Goal: Task Accomplishment & Management: Manage account settings

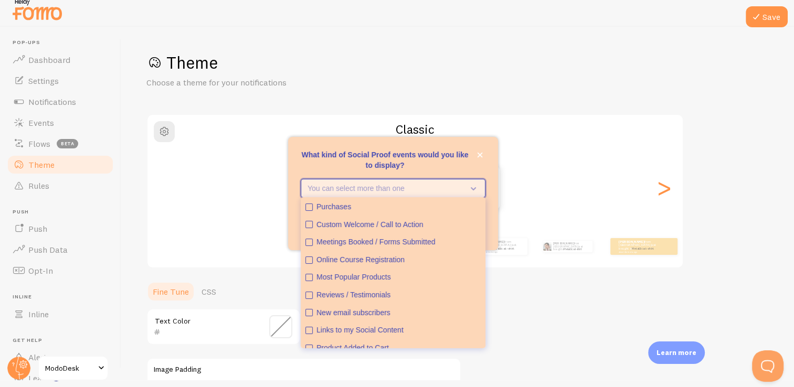
click at [468, 186] on icon "What kind of Social Proof events would you like to display?" at bounding box center [471, 189] width 15 height 12
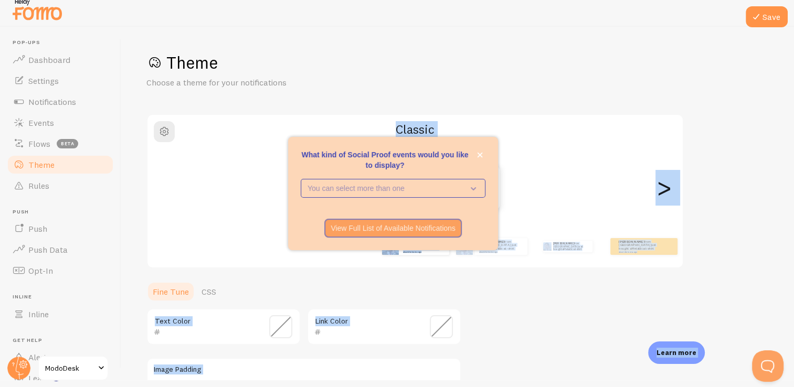
drag, startPoint x: 449, startPoint y: 144, endPoint x: 466, endPoint y: 83, distance: 63.5
click at [466, 83] on body "Pop-ups Dashboard Settings Notifications Events Flows beta Theme Rules Push Pus…" at bounding box center [397, 186] width 794 height 387
click at [466, 83] on div "Theme Choose a theme for your notifications" at bounding box center [457, 70] width 623 height 37
click at [500, 97] on div "Theme Choose a theme for your notifications Classic Jarral from United States j…" at bounding box center [457, 301] width 623 height 498
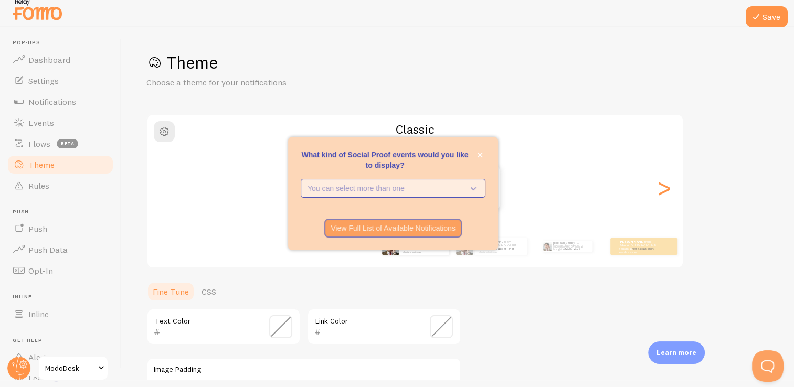
click at [437, 193] on p "You can select more than one" at bounding box center [386, 188] width 156 height 10
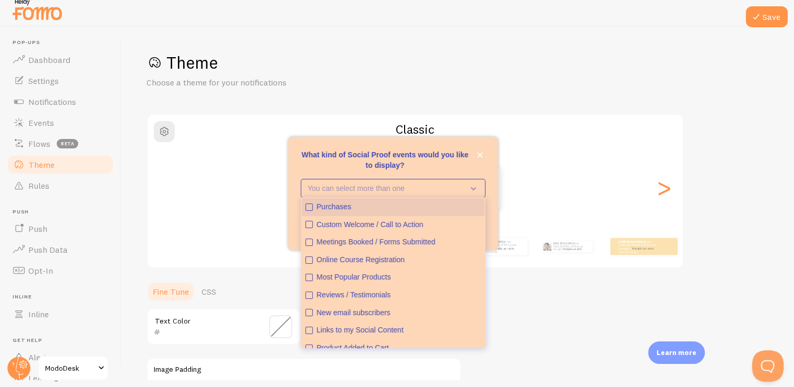
click at [307, 209] on icon "Purchases" at bounding box center [309, 207] width 6 height 6
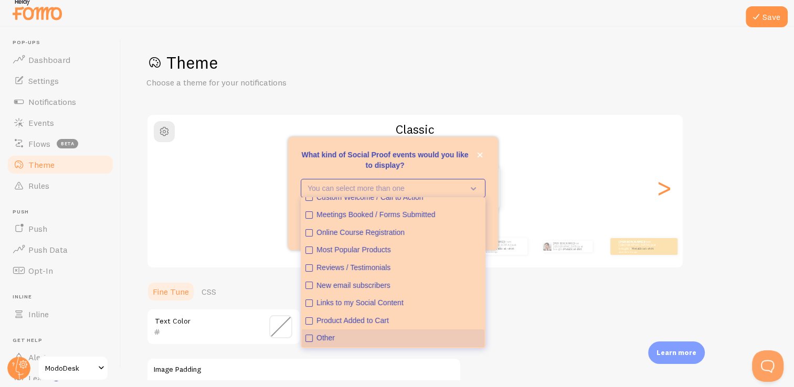
click at [356, 341] on div "Other" at bounding box center [399, 338] width 164 height 10
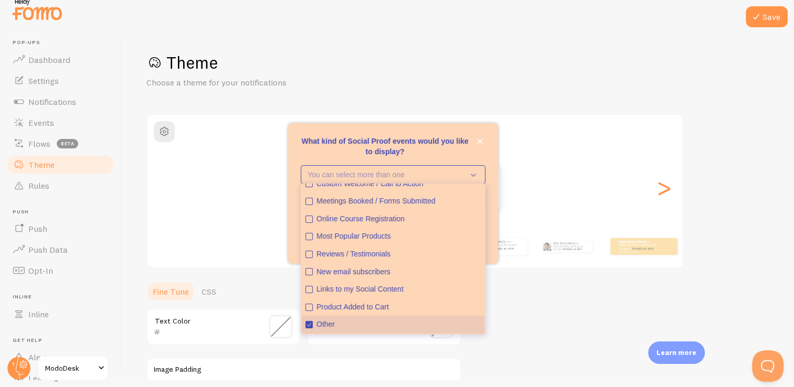
click at [355, 329] on div "Other" at bounding box center [399, 325] width 164 height 10
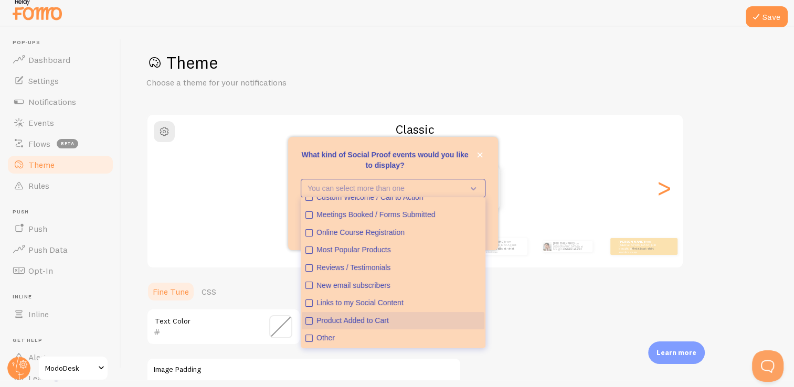
click at [308, 320] on icon "Product Added to Cart" at bounding box center [309, 321] width 6 height 6
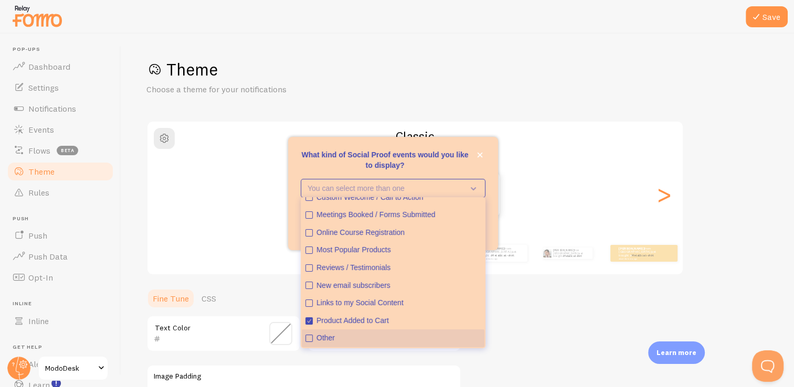
click at [372, 342] on div "Other" at bounding box center [399, 338] width 164 height 10
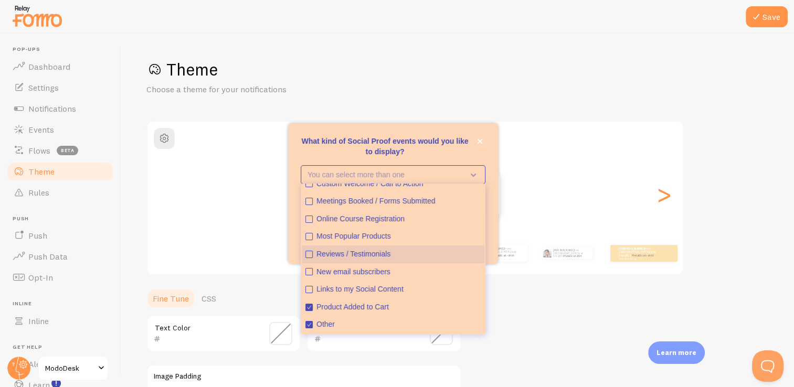
click at [371, 257] on div "Reviews / Testimonials" at bounding box center [399, 254] width 164 height 10
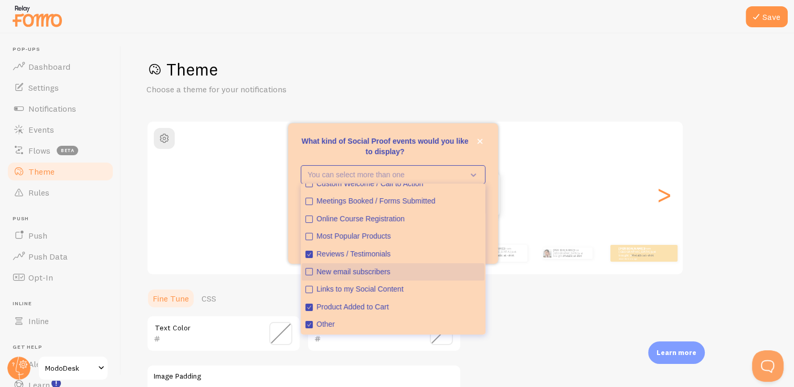
click at [430, 270] on div "New email subscribers" at bounding box center [399, 272] width 164 height 10
click at [391, 269] on div "New email subscribers" at bounding box center [399, 272] width 164 height 10
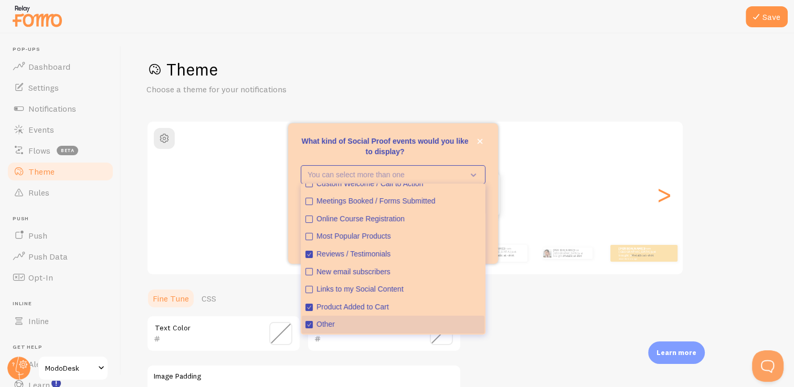
click at [344, 323] on div "Other" at bounding box center [399, 325] width 164 height 10
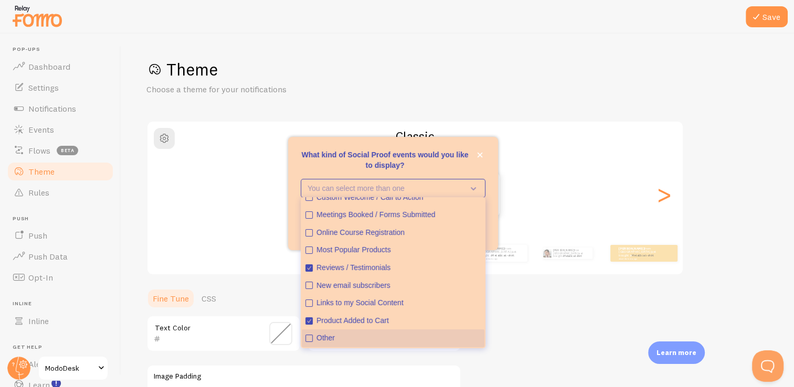
click at [345, 338] on div "Other" at bounding box center [399, 338] width 164 height 10
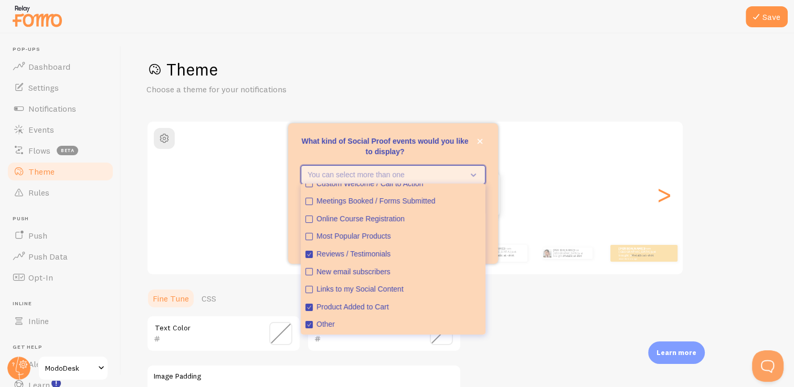
click at [471, 175] on icon "What kind of Social Proof events would you like to display?" at bounding box center [473, 175] width 5 height 3
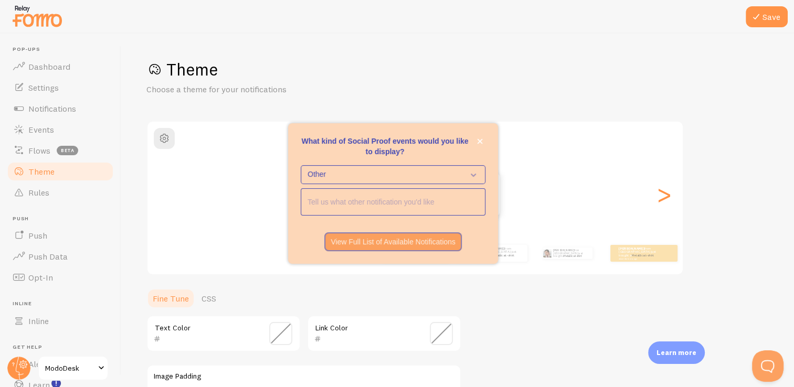
click at [428, 196] on input "<p>What kind of Social Proof events would you like to display?</p>" at bounding box center [393, 202] width 184 height 26
type input "low stock alert"
click at [393, 244] on p "View Full List of Available Notifications" at bounding box center [393, 242] width 125 height 10
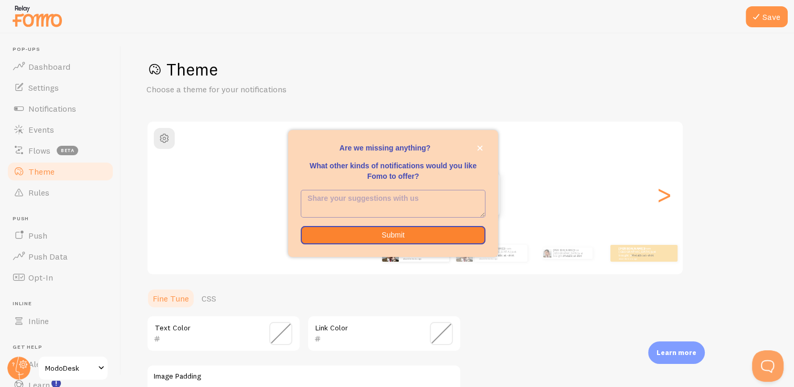
click at [427, 204] on textarea "<p>Are we missing anything? </p><p></p><p>What other kinds of notifications wou…" at bounding box center [393, 204] width 184 height 27
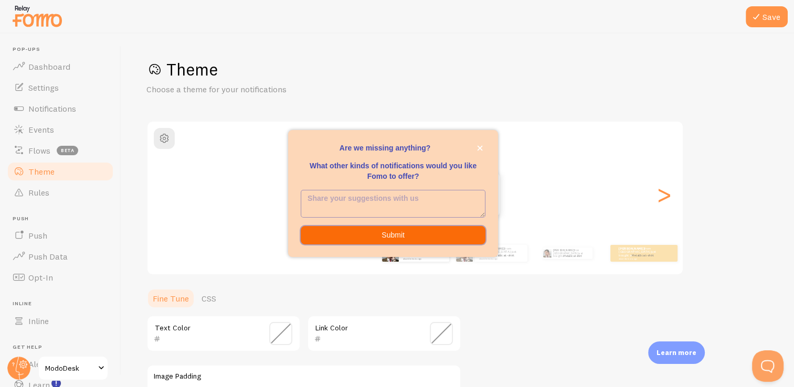
click at [414, 238] on button "Submit" at bounding box center [393, 235] width 185 height 19
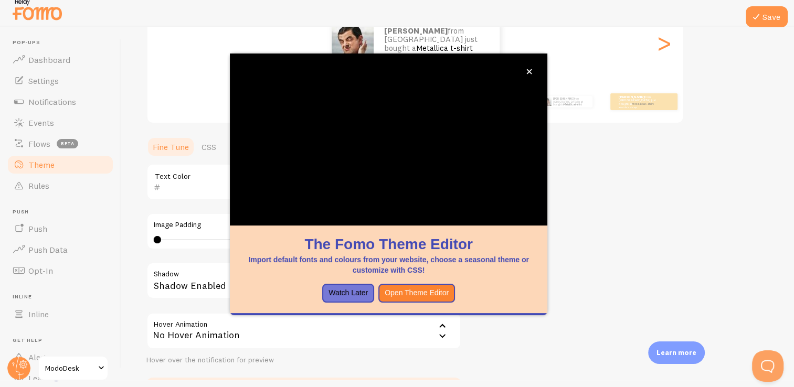
scroll to position [193, 0]
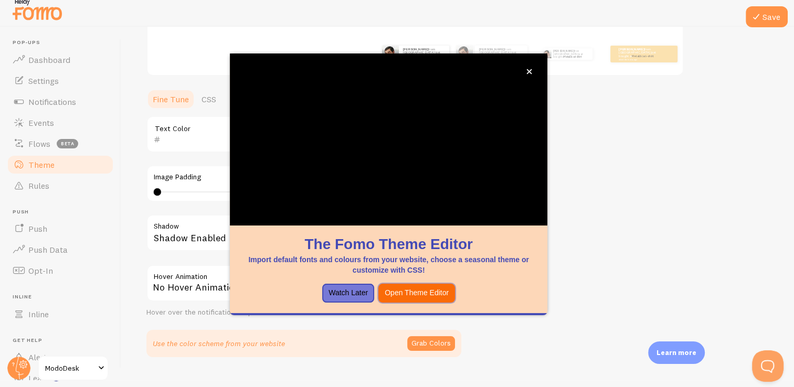
click at [435, 301] on button "Open Theme Editor" at bounding box center [416, 293] width 77 height 19
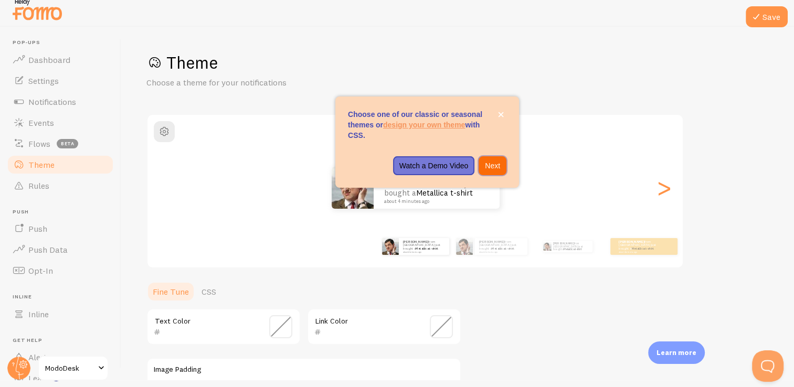
click at [485, 162] on p "Next" at bounding box center [492, 166] width 15 height 10
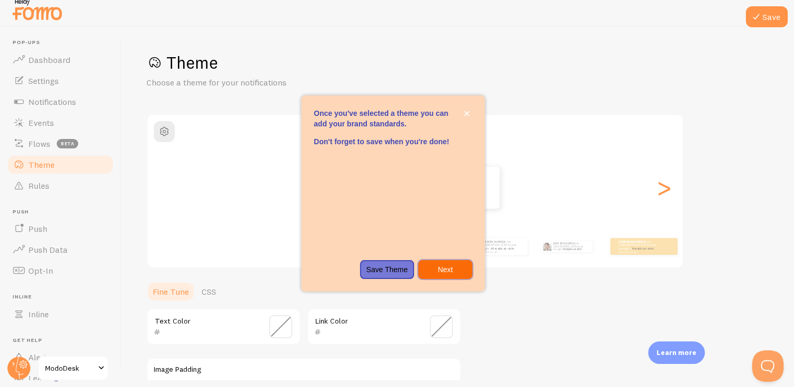
click at [465, 268] on p "Next" at bounding box center [445, 270] width 41 height 10
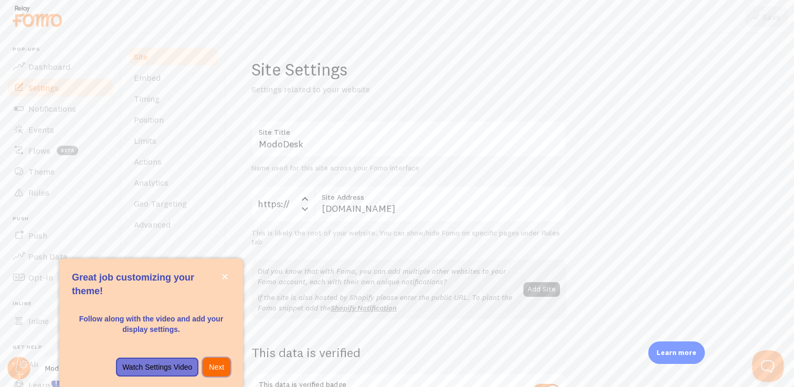
click at [213, 369] on p "Next" at bounding box center [216, 367] width 15 height 10
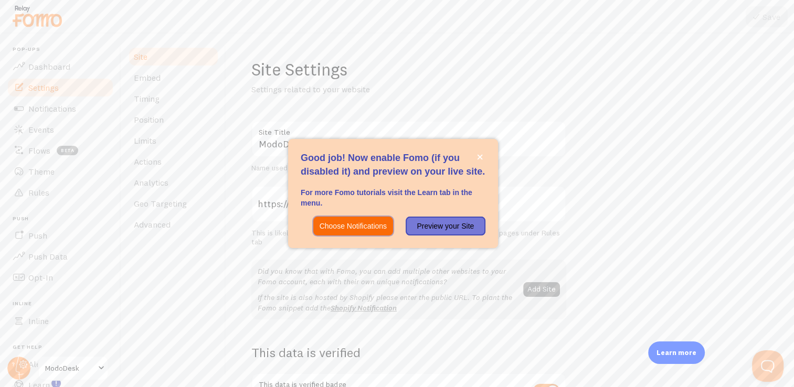
click at [382, 226] on p "Choose Notifications" at bounding box center [353, 226] width 67 height 10
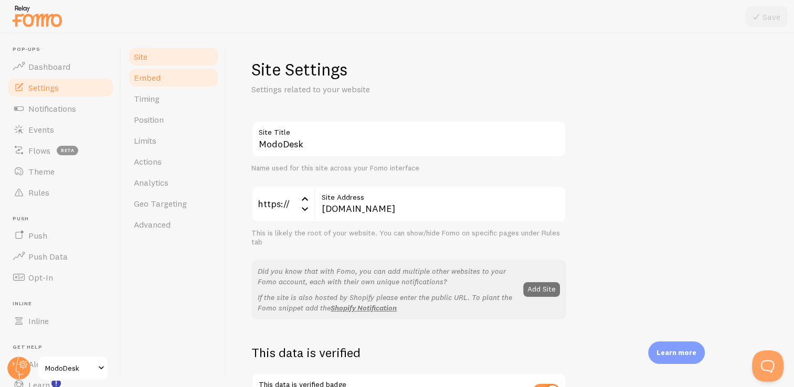
click at [175, 79] on link "Embed" at bounding box center [174, 77] width 92 height 21
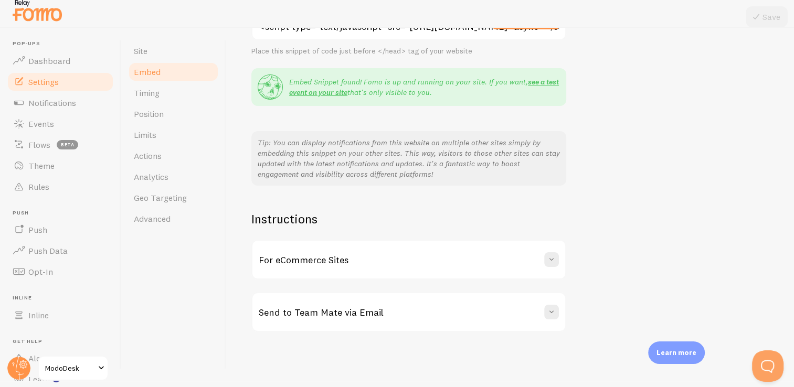
scroll to position [7, 0]
click at [185, 92] on link "Timing" at bounding box center [174, 91] width 92 height 21
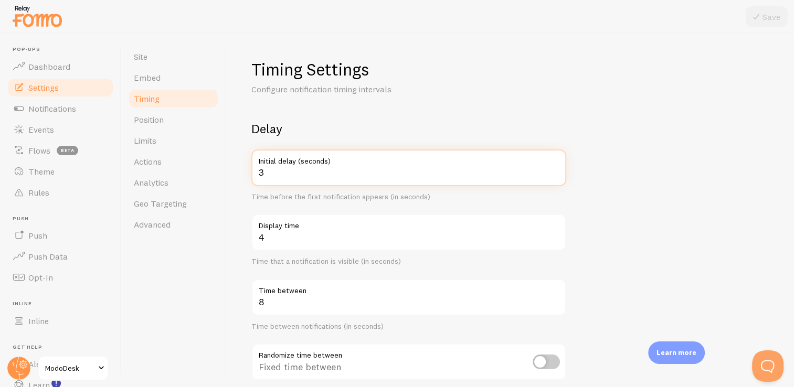
click at [435, 173] on input "3" at bounding box center [408, 168] width 315 height 37
type input "20"
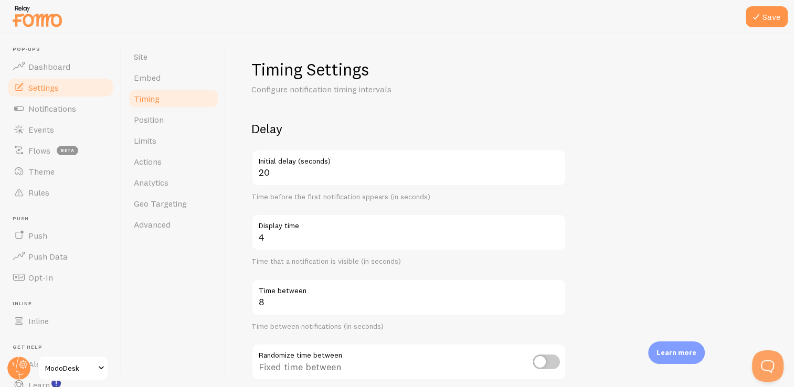
click at [370, 230] on label "Display time" at bounding box center [408, 223] width 315 height 18
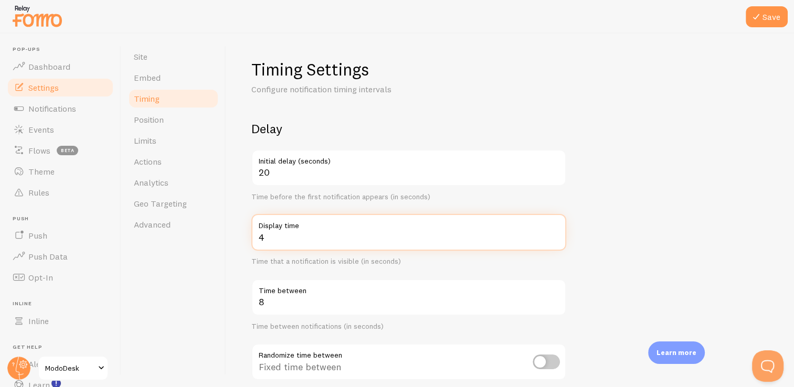
click at [370, 230] on input "4" at bounding box center [408, 232] width 315 height 37
click at [325, 240] on input "4" at bounding box center [408, 232] width 315 height 37
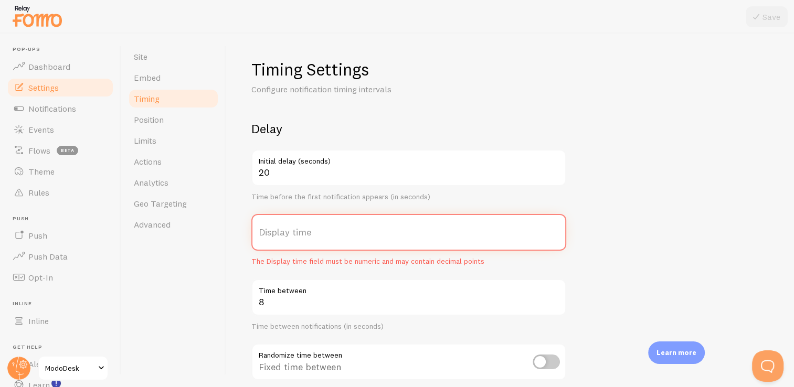
type input "5"
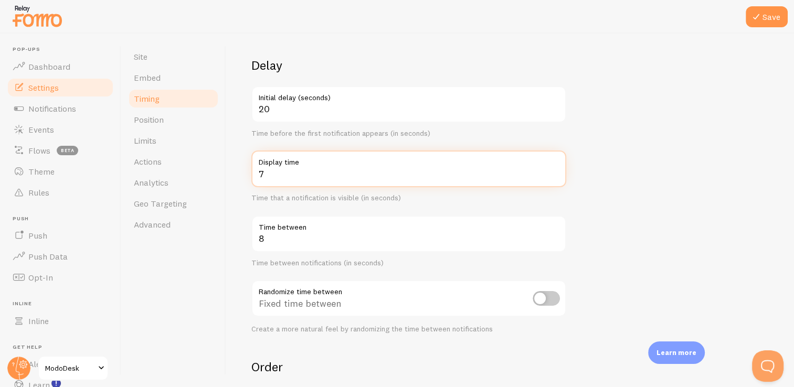
scroll to position [105, 0]
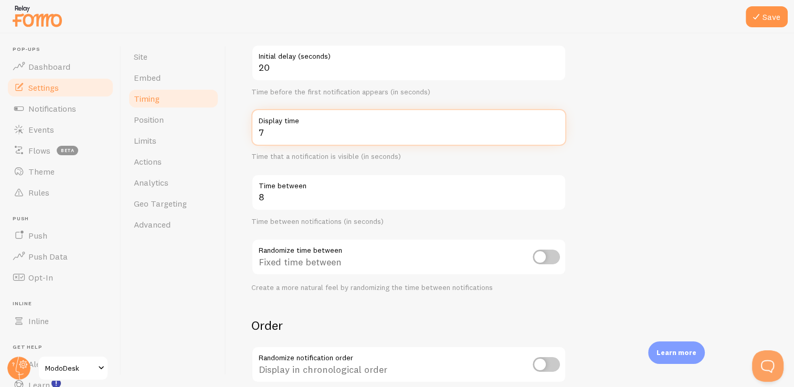
type input "7"
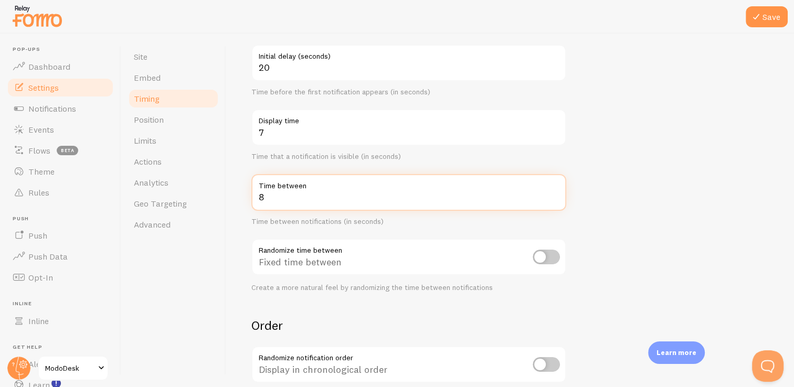
click at [328, 202] on input "8" at bounding box center [408, 192] width 315 height 37
type input "30"
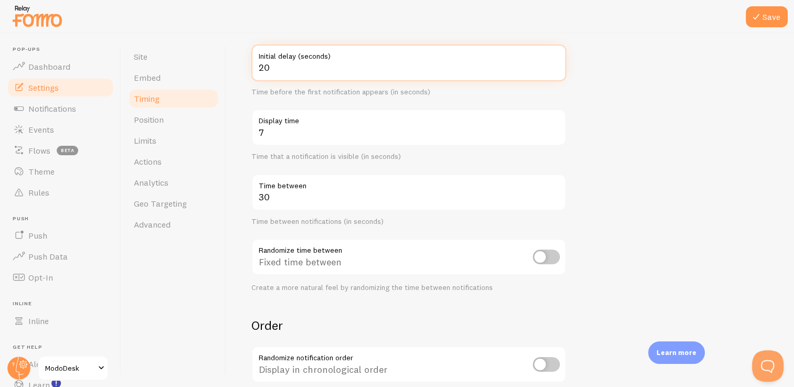
click at [334, 72] on input "20" at bounding box center [408, 63] width 315 height 37
type input "2"
type input "15"
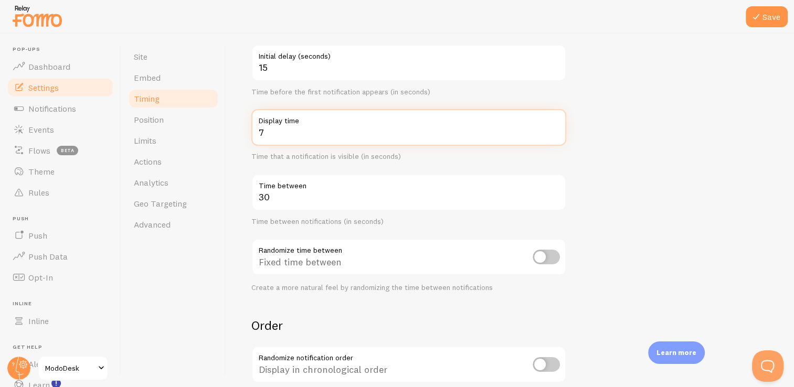
click at [318, 135] on input "7" at bounding box center [408, 127] width 315 height 37
type input "5"
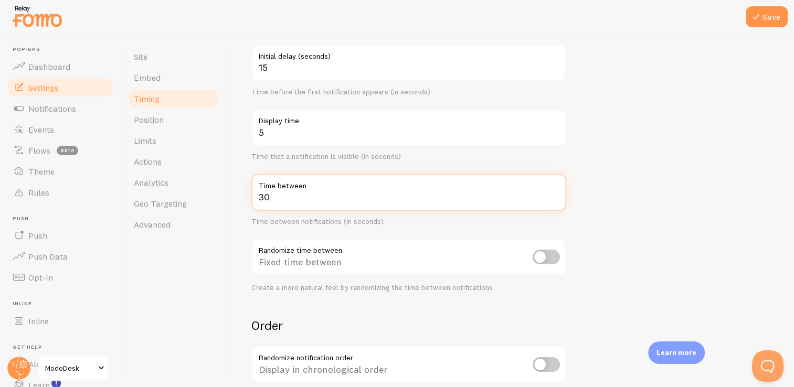
click at [313, 197] on input "30" at bounding box center [408, 192] width 315 height 37
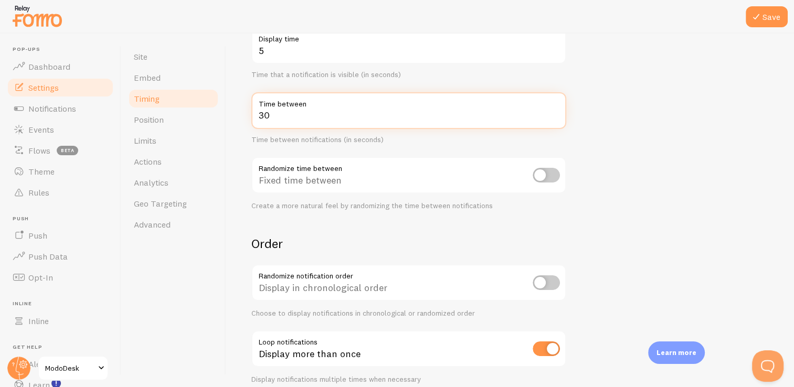
scroll to position [233, 0]
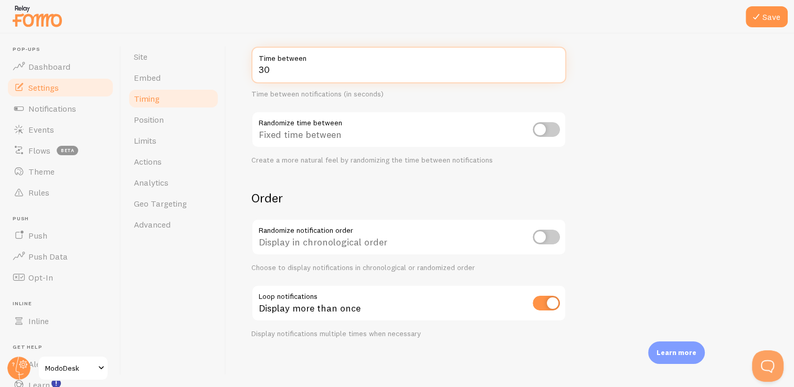
type input "3"
type input "1"
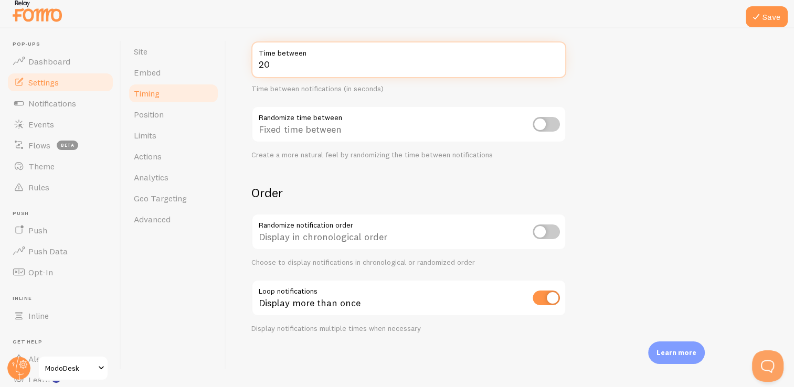
scroll to position [7, 0]
type input "20"
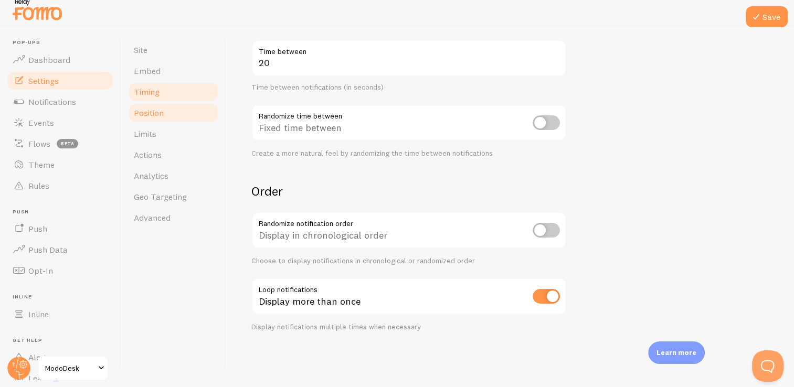
click at [156, 121] on link "Position" at bounding box center [174, 112] width 92 height 21
click at [753, 14] on icon at bounding box center [756, 16] width 13 height 13
click at [197, 107] on link "Position" at bounding box center [174, 112] width 92 height 21
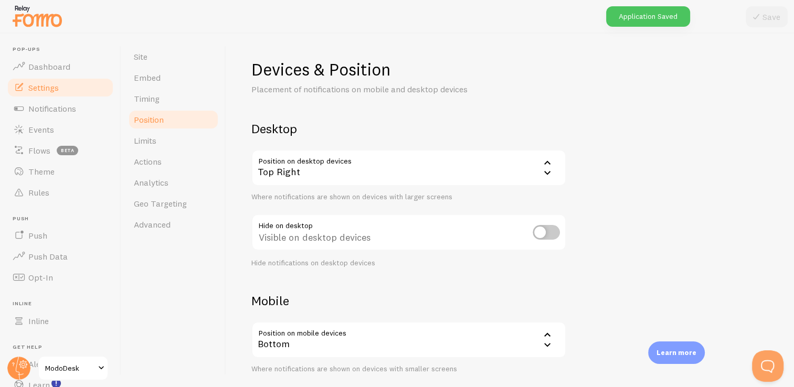
click at [322, 176] on div "Top Right" at bounding box center [408, 168] width 315 height 37
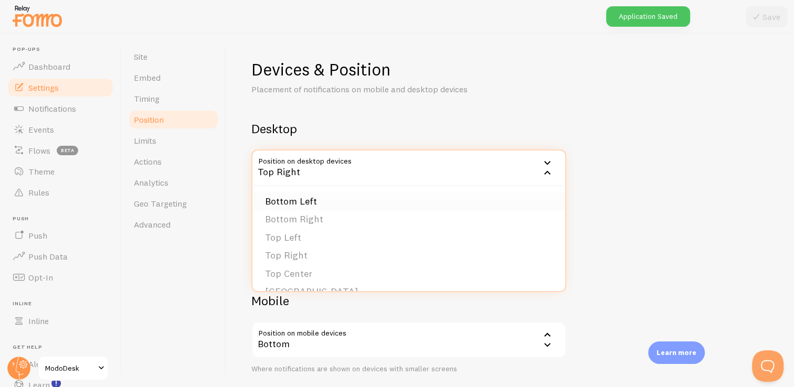
click at [329, 203] on li "Bottom Left" at bounding box center [409, 202] width 313 height 18
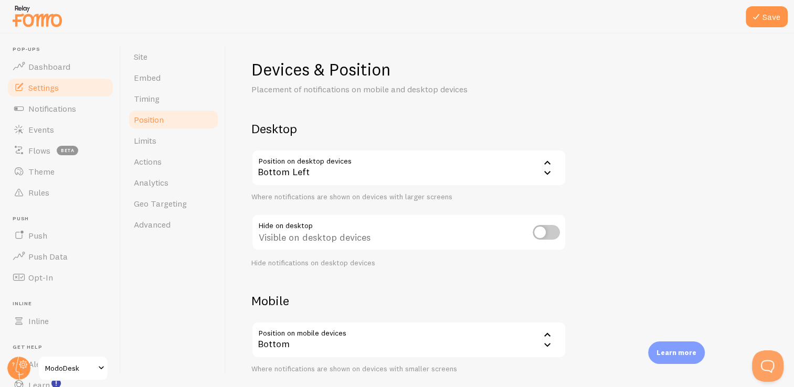
click at [546, 236] on input "checkbox" at bounding box center [546, 232] width 27 height 15
checkbox input "true"
click at [458, 347] on div "Bottom" at bounding box center [408, 340] width 315 height 37
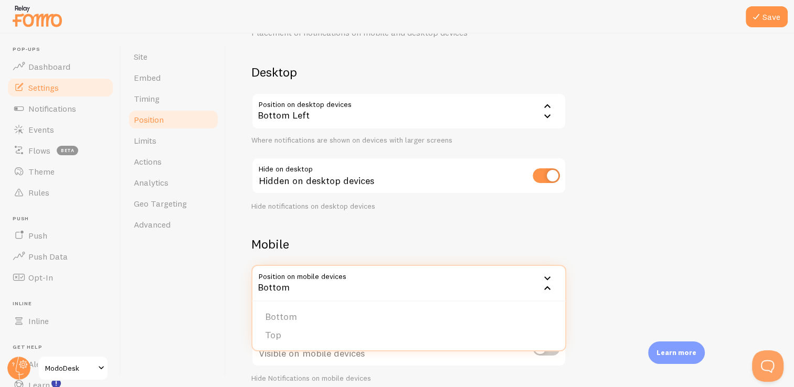
scroll to position [102, 0]
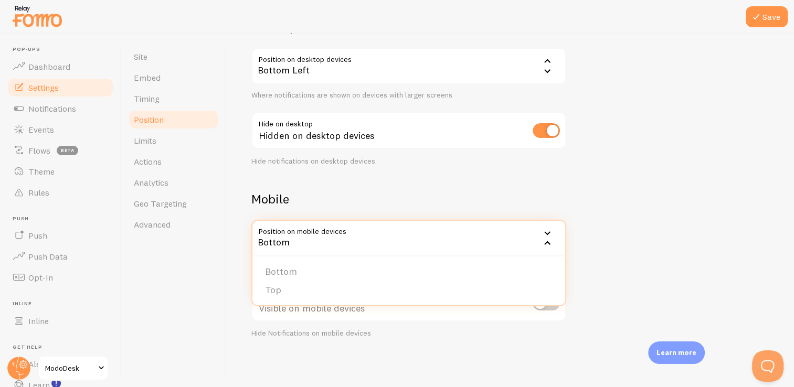
click at [465, 188] on div "Devices & Position Placement of notifications on mobile and desktop devices Des…" at bounding box center [510, 148] width 518 height 382
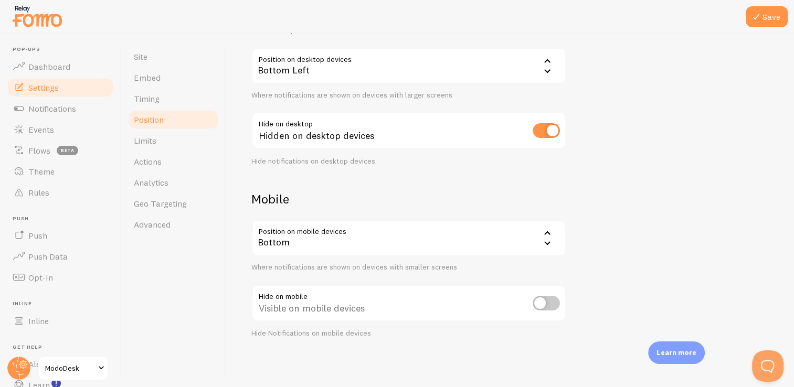
click at [191, 147] on link "Limits" at bounding box center [174, 140] width 92 height 21
click at [766, 8] on button "Save" at bounding box center [767, 16] width 42 height 21
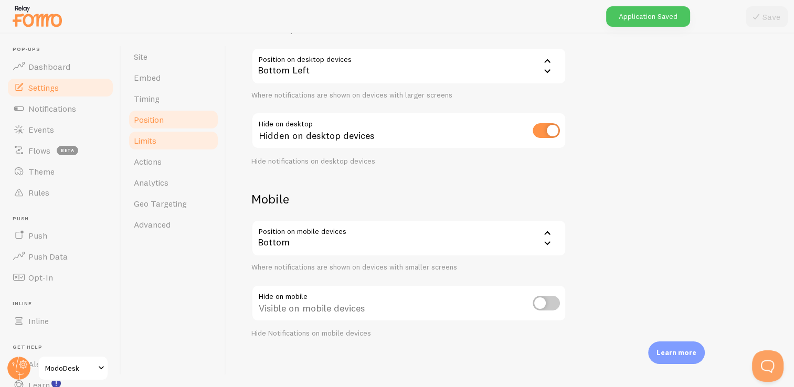
click at [183, 144] on link "Limits" at bounding box center [174, 140] width 92 height 21
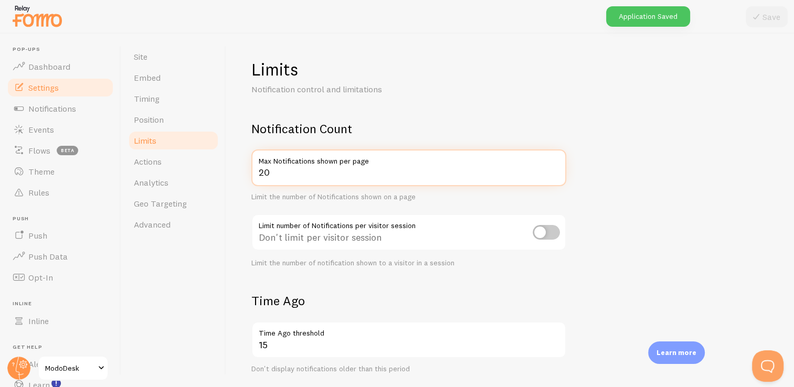
click at [290, 172] on input "20" at bounding box center [408, 168] width 315 height 37
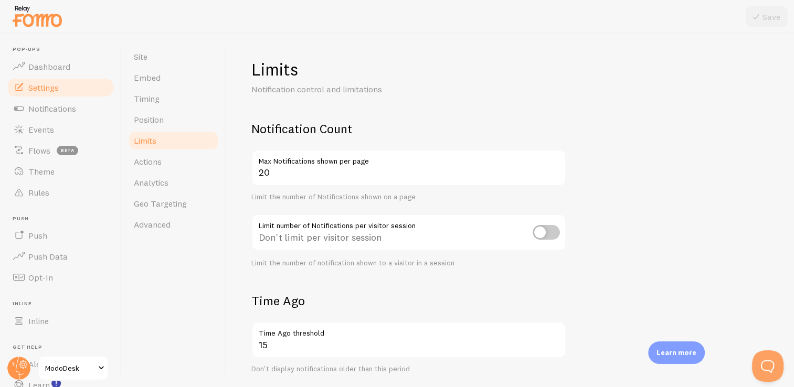
click at [356, 295] on h2 "Time Ago" at bounding box center [408, 301] width 315 height 16
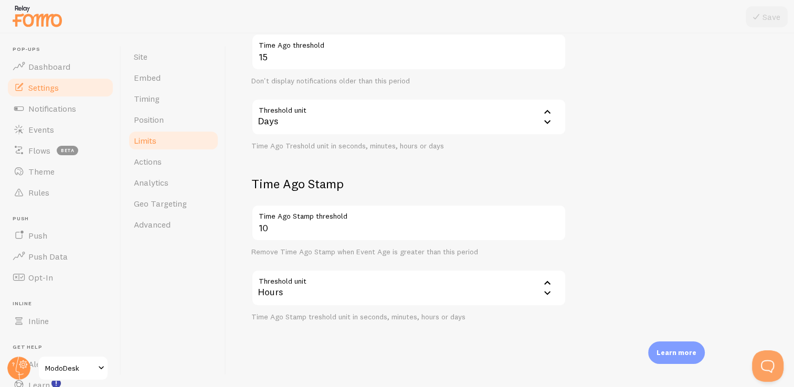
scroll to position [292, 0]
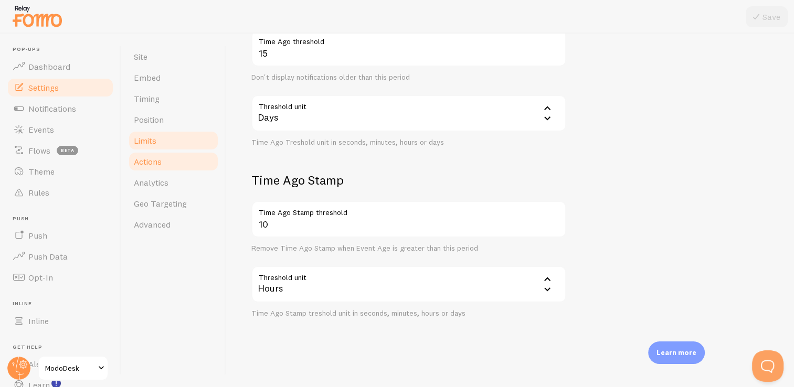
click at [167, 158] on link "Actions" at bounding box center [174, 161] width 92 height 21
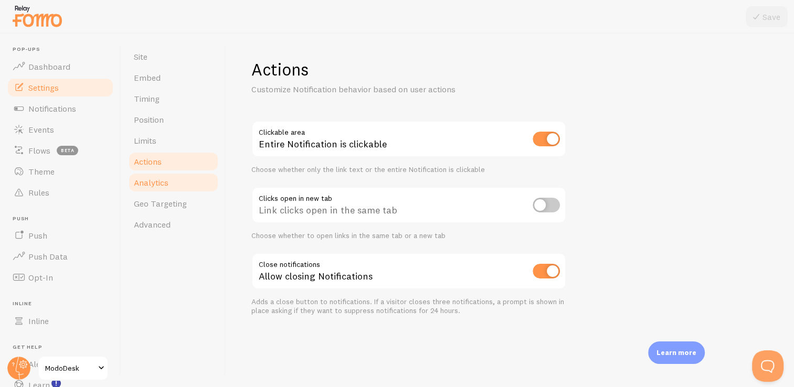
click at [155, 184] on span "Analytics" at bounding box center [151, 182] width 35 height 10
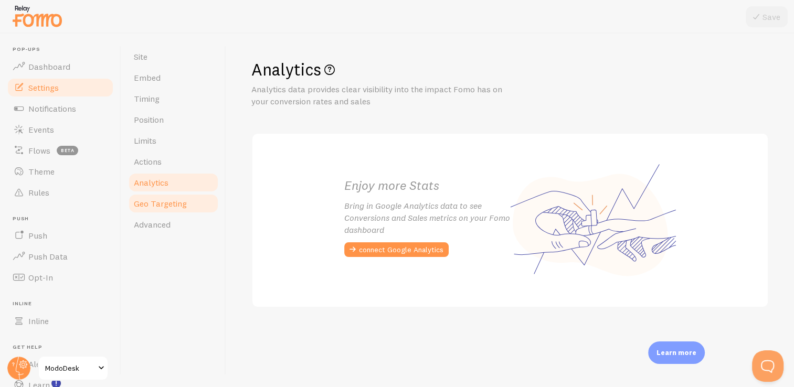
click at [168, 207] on span "Geo Targeting" at bounding box center [160, 203] width 53 height 10
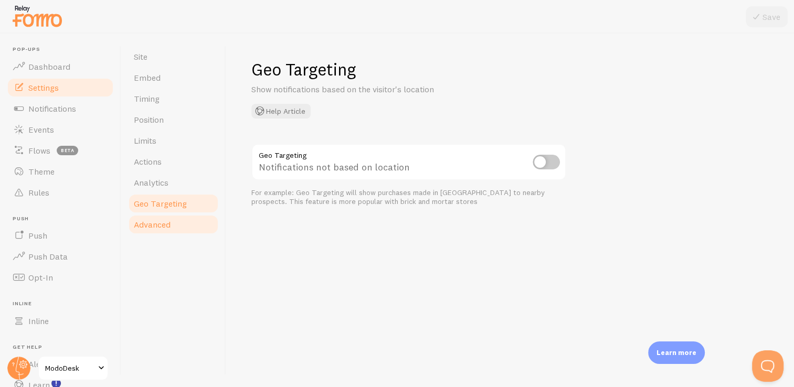
click at [174, 222] on link "Advanced" at bounding box center [174, 224] width 92 height 21
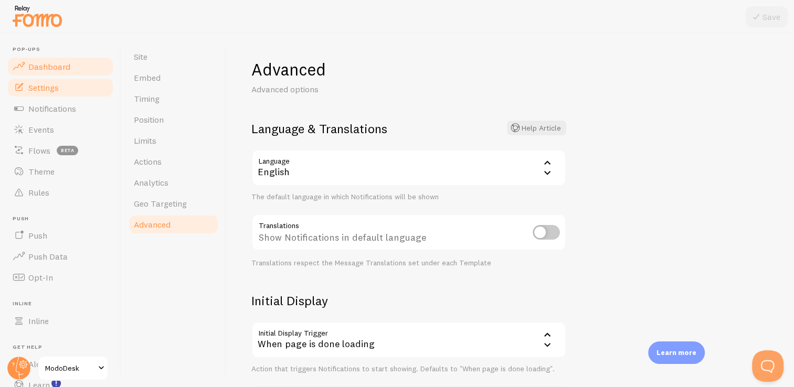
click at [83, 66] on link "Dashboard" at bounding box center [60, 66] width 108 height 21
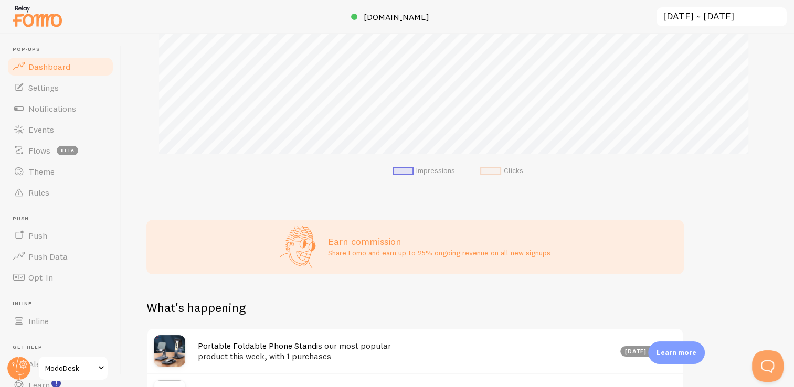
scroll to position [389, 0]
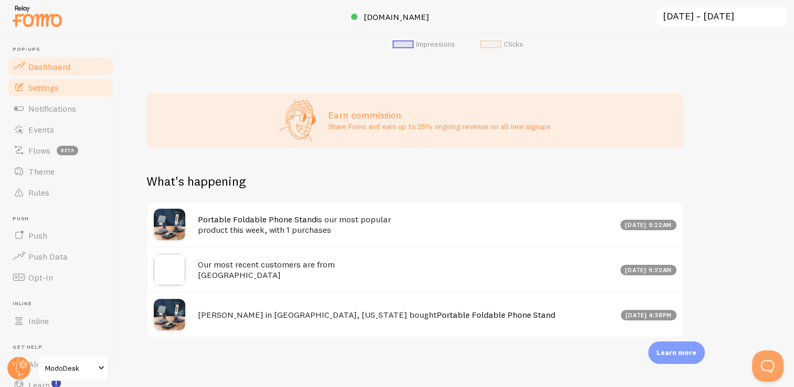
click at [75, 93] on link "Settings" at bounding box center [60, 87] width 108 height 21
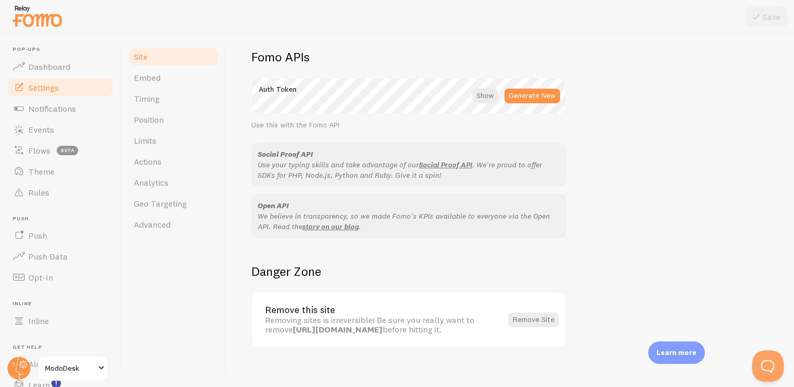
scroll to position [603, 0]
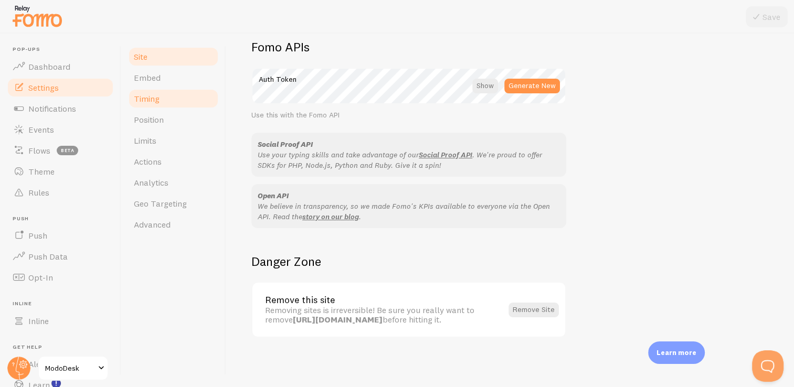
click at [188, 91] on link "Timing" at bounding box center [174, 98] width 92 height 21
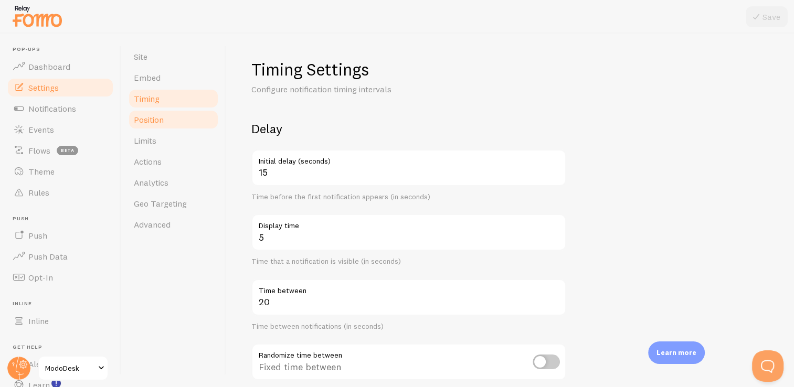
click at [194, 117] on link "Position" at bounding box center [174, 119] width 92 height 21
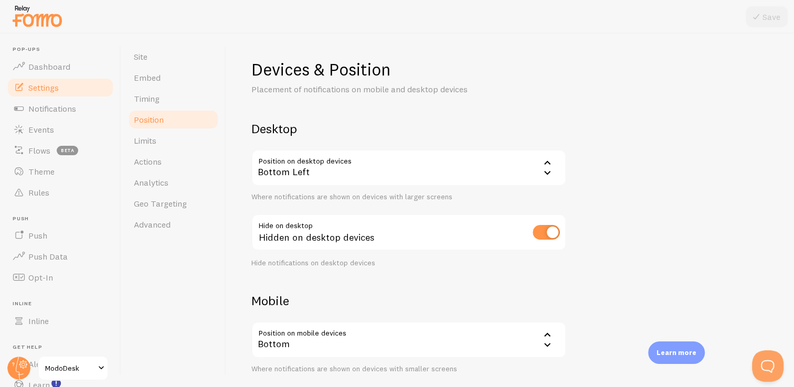
click at [305, 177] on div "Bottom Left" at bounding box center [408, 168] width 315 height 37
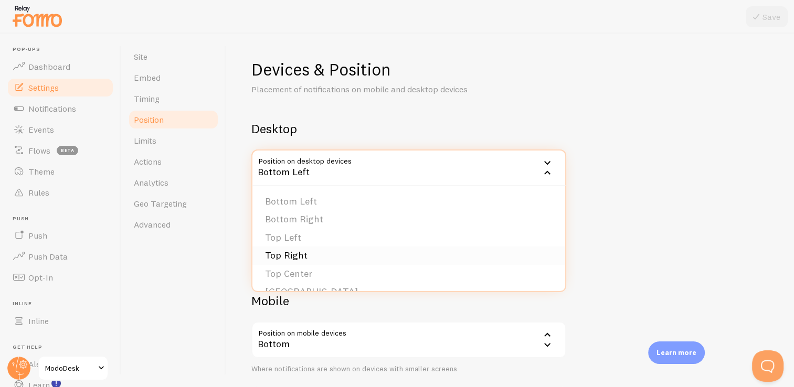
click at [325, 259] on li "Top Right" at bounding box center [409, 256] width 313 height 18
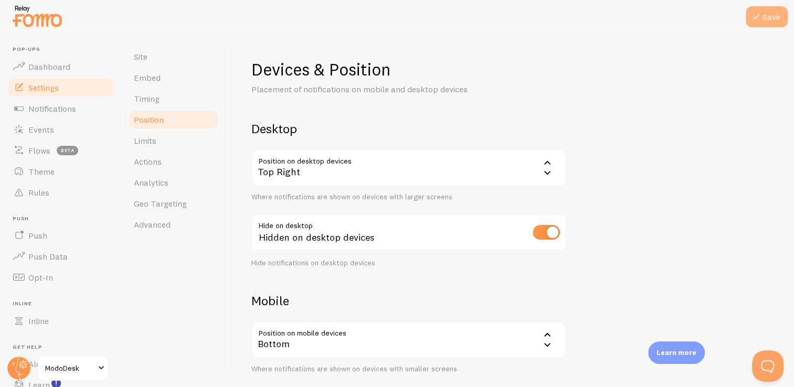
click at [760, 18] on icon at bounding box center [756, 16] width 13 height 13
click at [517, 165] on div "Top Right" at bounding box center [408, 168] width 315 height 37
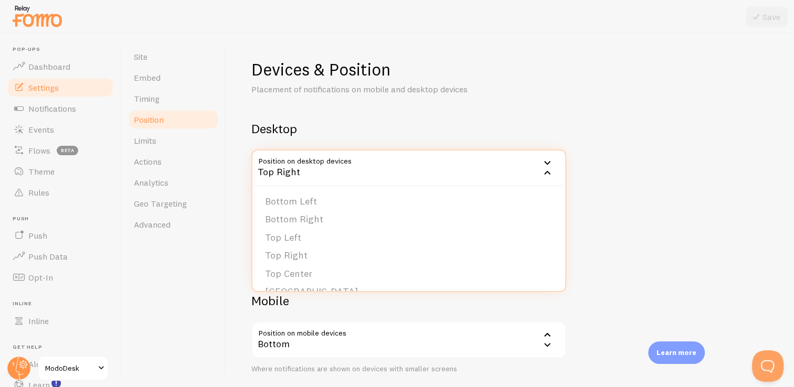
click at [489, 130] on h2 "Desktop" at bounding box center [408, 129] width 315 height 16
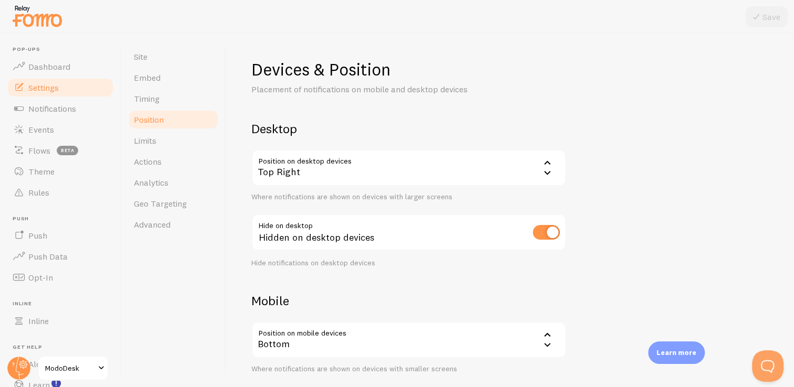
click at [493, 155] on div "Top Right" at bounding box center [408, 168] width 315 height 37
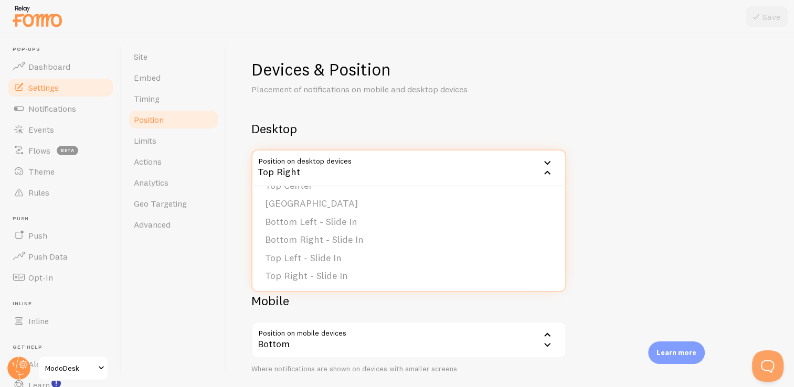
click at [372, 274] on li "Top Right - Slide In" at bounding box center [409, 276] width 313 height 18
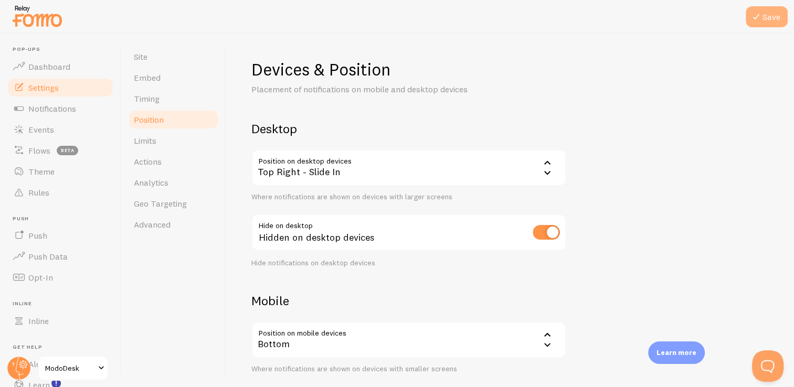
click at [769, 25] on button "Save" at bounding box center [767, 16] width 42 height 21
click at [548, 169] on icon at bounding box center [547, 162] width 13 height 13
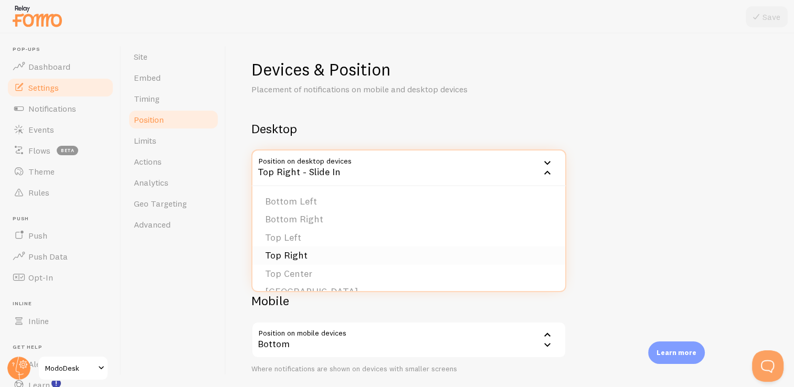
scroll to position [52, 0]
click at [303, 238] on li "[GEOGRAPHIC_DATA]" at bounding box center [409, 239] width 313 height 18
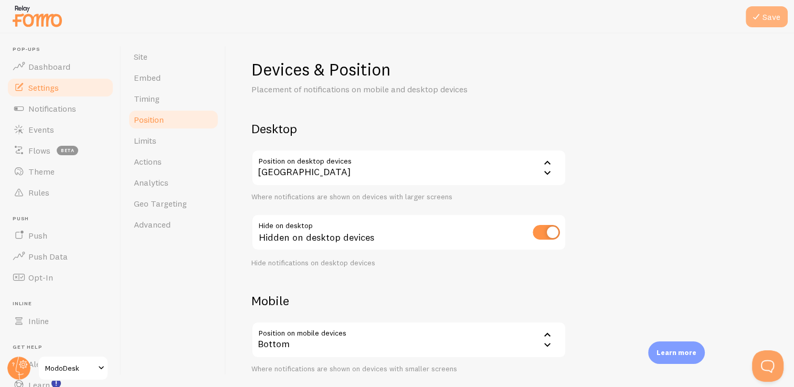
click at [750, 16] on button "Save" at bounding box center [767, 16] width 42 height 21
click at [378, 177] on div "[GEOGRAPHIC_DATA]" at bounding box center [408, 168] width 315 height 37
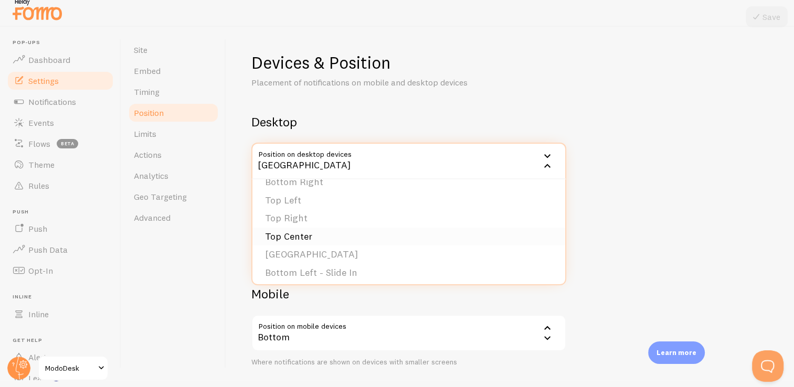
scroll to position [0, 0]
click at [390, 237] on li "Top Left" at bounding box center [409, 231] width 313 height 18
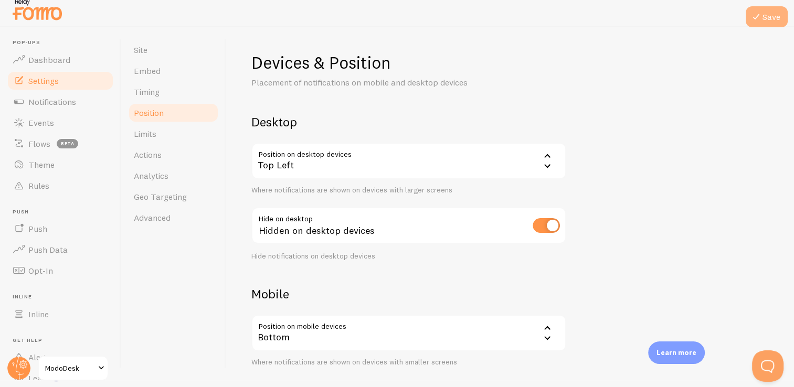
click at [755, 22] on icon at bounding box center [756, 16] width 13 height 13
